Goal: Information Seeking & Learning: Check status

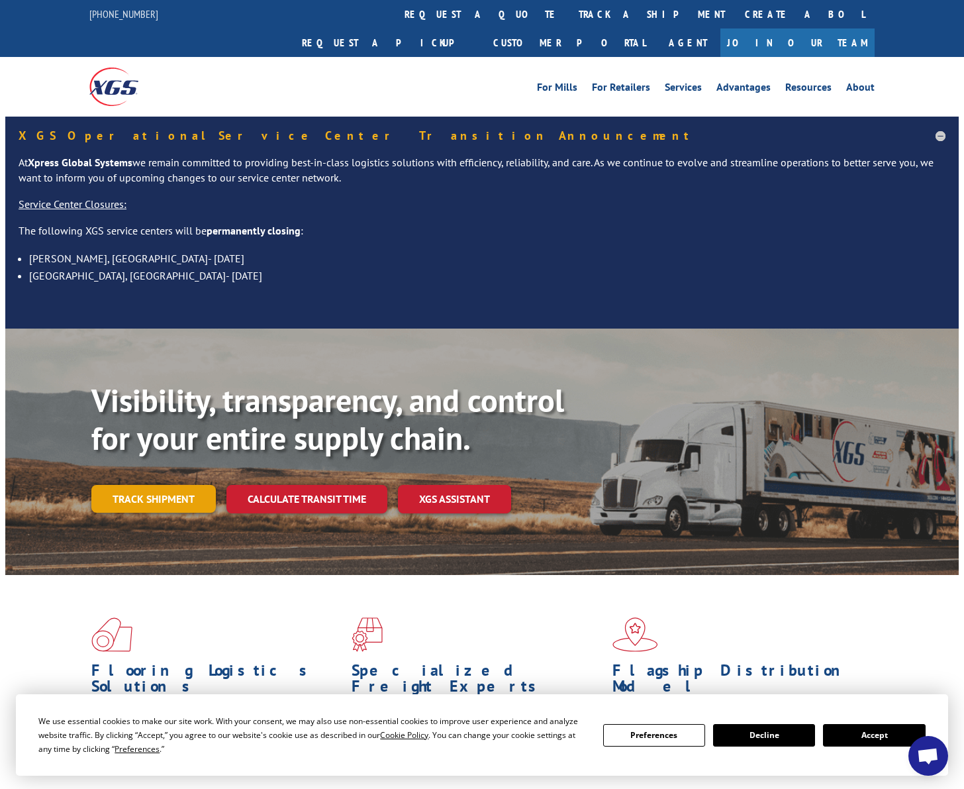
click at [118, 485] on link "Track shipment" at bounding box center [153, 499] width 125 height 28
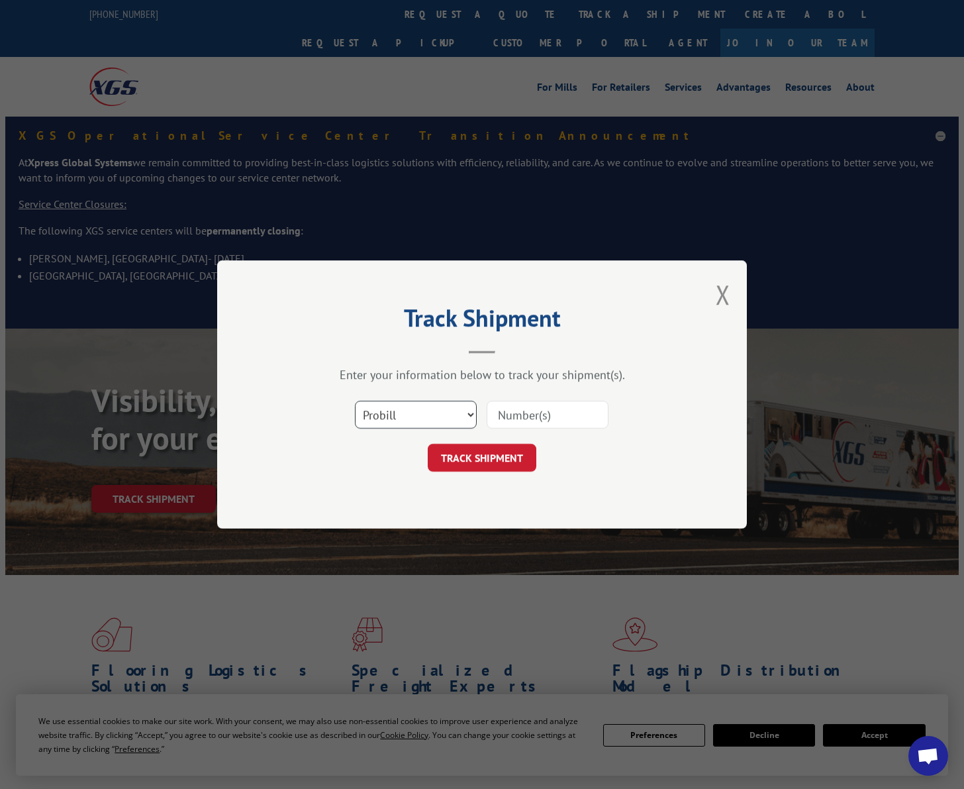
click at [355, 401] on select "Select category... Probill BOL PO" at bounding box center [416, 415] width 122 height 28
click at [567, 419] on input at bounding box center [548, 415] width 122 height 28
paste input "TFD-040161.A"
type input "TFD-040161.A"
click at [485, 468] on button "TRACK SHIPMENT" at bounding box center [482, 458] width 109 height 28
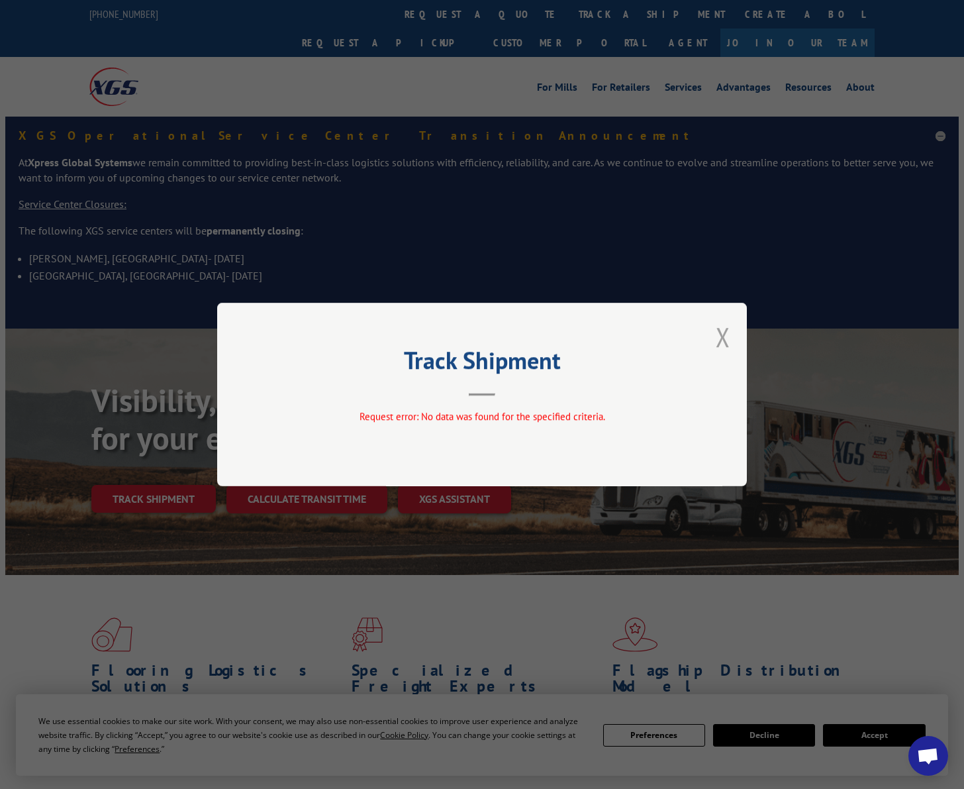
click at [719, 327] on button "Close modal" at bounding box center [723, 336] width 15 height 35
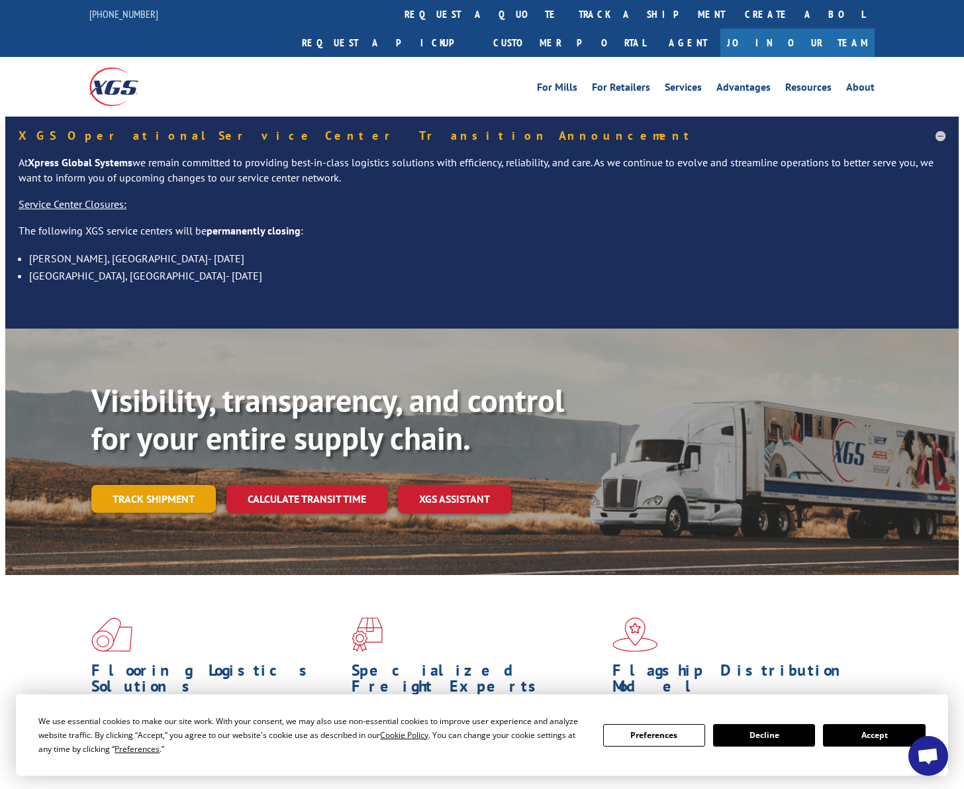
click at [156, 485] on link "Track shipment" at bounding box center [153, 499] width 125 height 28
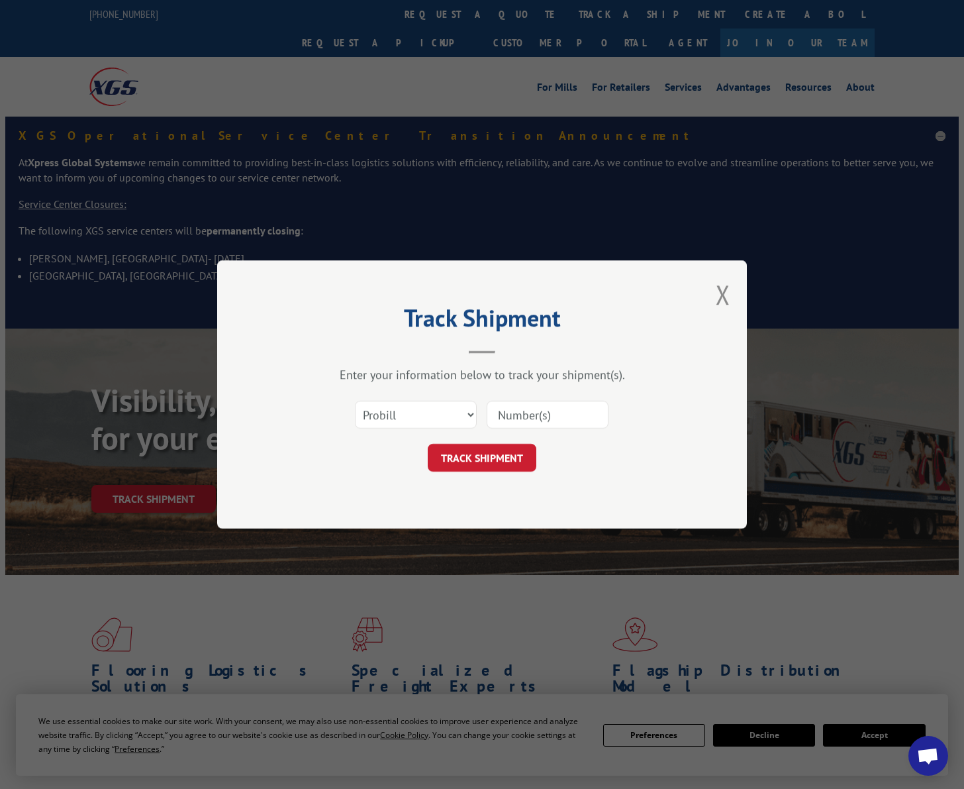
click at [539, 407] on input at bounding box center [548, 415] width 122 height 28
